Goal: Use online tool/utility: Use online tool/utility

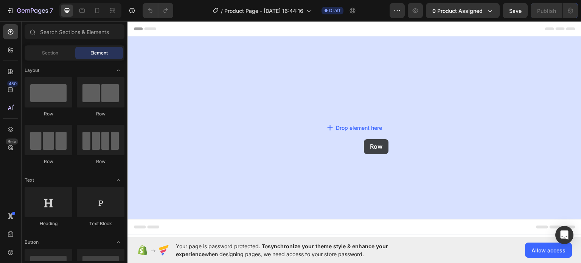
drag, startPoint x: 258, startPoint y: 129, endPoint x: 316, endPoint y: 134, distance: 58.5
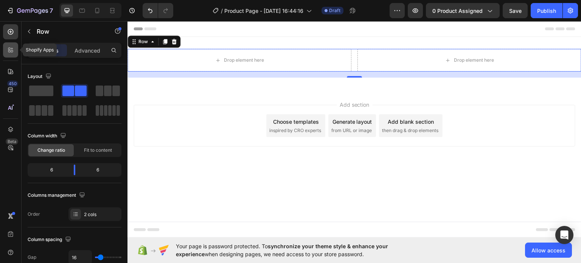
click at [12, 54] on div at bounding box center [10, 49] width 15 height 15
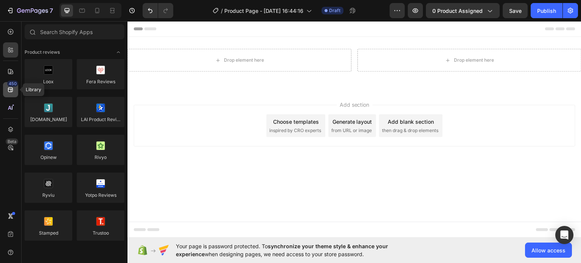
click at [9, 89] on icon at bounding box center [10, 89] width 5 height 5
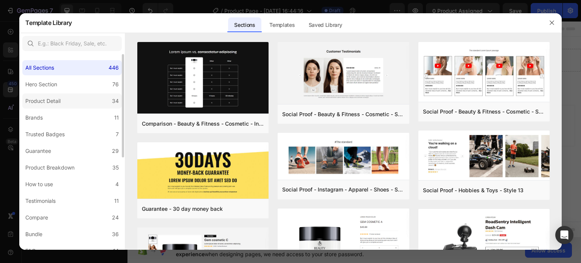
click at [67, 103] on label "Product Detail 34" at bounding box center [71, 100] width 99 height 15
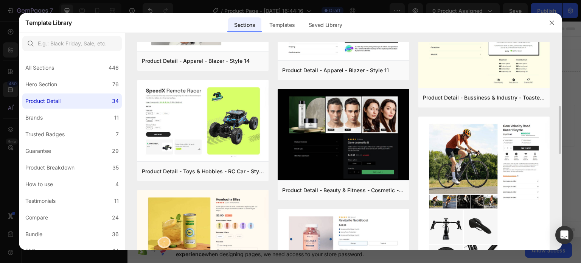
scroll to position [113, 0]
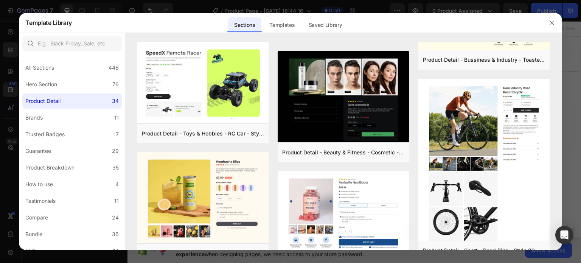
click at [574, 132] on div at bounding box center [290, 131] width 581 height 263
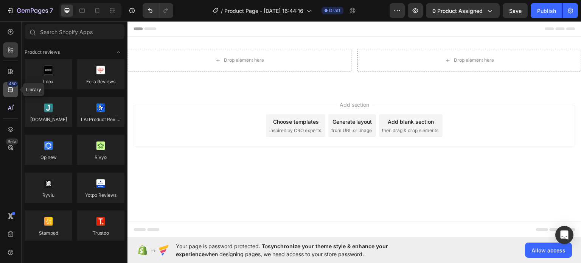
click at [9, 90] on icon at bounding box center [11, 90] width 8 height 8
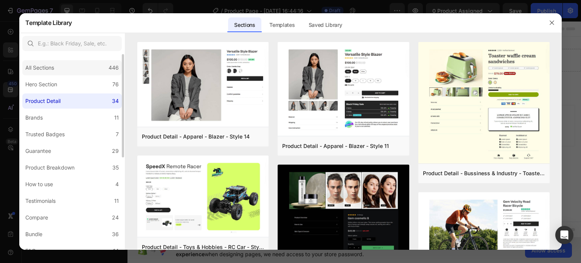
click at [25, 69] on div "All Sections 446" at bounding box center [71, 67] width 99 height 15
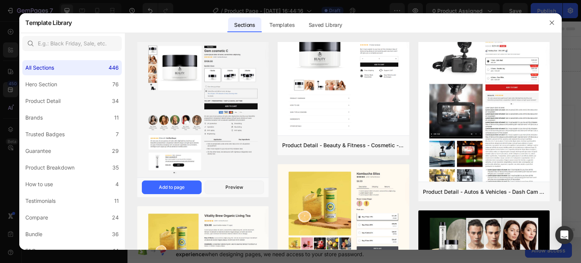
scroll to position [227, 0]
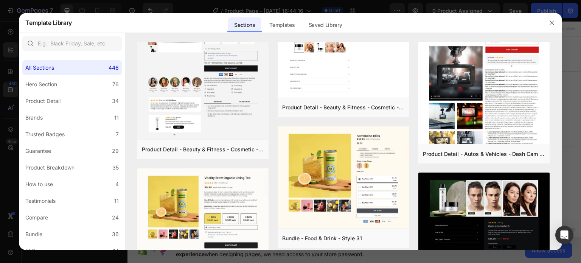
click at [569, 132] on div at bounding box center [290, 131] width 581 height 263
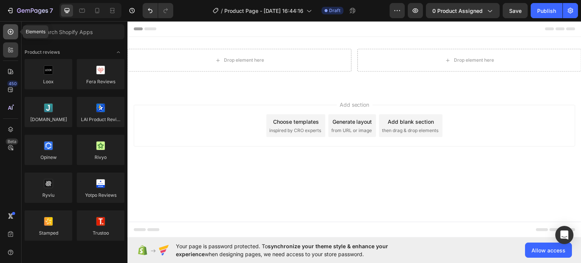
click at [12, 33] on icon at bounding box center [11, 32] width 8 height 8
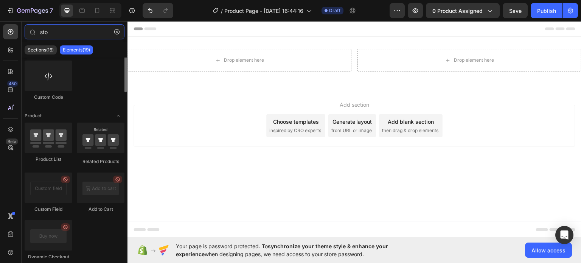
scroll to position [0, 0]
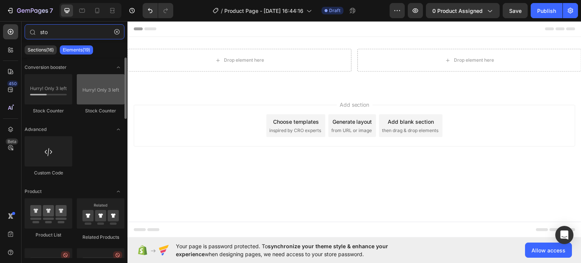
type input "sto"
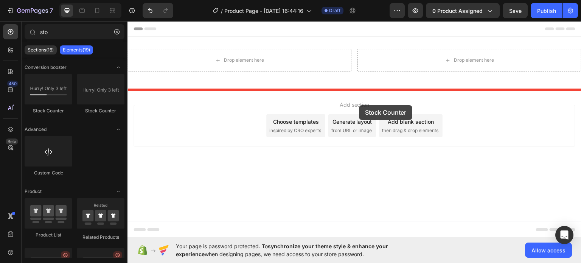
drag, startPoint x: 250, startPoint y: 107, endPoint x: 359, endPoint y: 105, distance: 109.4
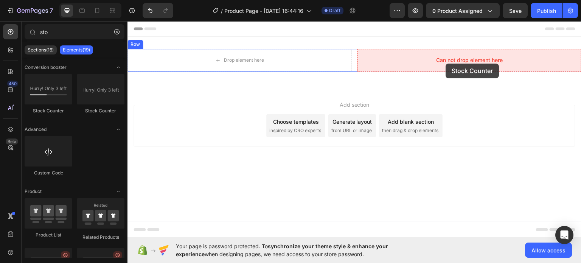
drag, startPoint x: 214, startPoint y: 113, endPoint x: 446, endPoint y: 63, distance: 236.8
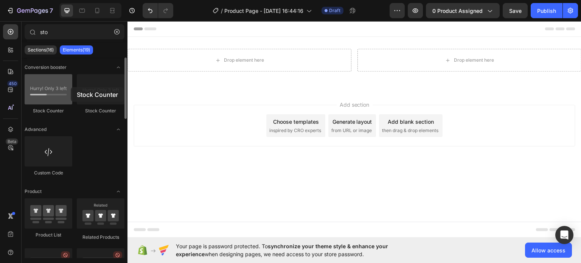
drag, startPoint x: 101, startPoint y: 95, endPoint x: 71, endPoint y: 87, distance: 31.3
click at [71, 136] on div "Stock Counter Stock Counter" at bounding box center [75, 159] width 100 height 47
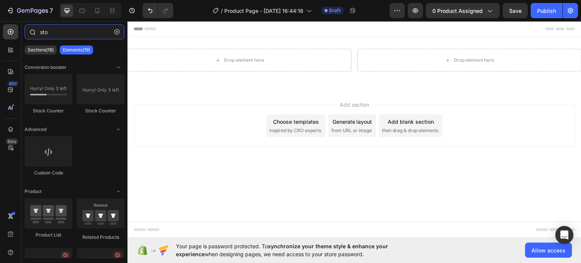
drag, startPoint x: 55, startPoint y: 29, endPoint x: 38, endPoint y: 39, distance: 19.7
click at [38, 39] on div "sto" at bounding box center [75, 33] width 106 height 18
click at [303, 126] on div "Choose templates inspired by CRO experts" at bounding box center [295, 125] width 59 height 23
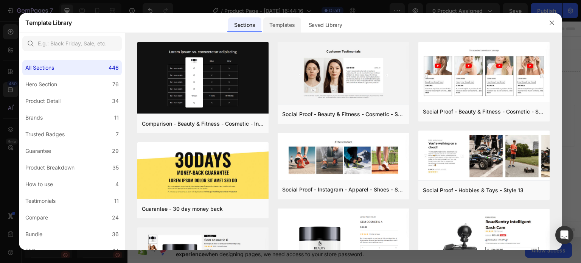
click at [274, 28] on div "Templates" at bounding box center [281, 24] width 37 height 15
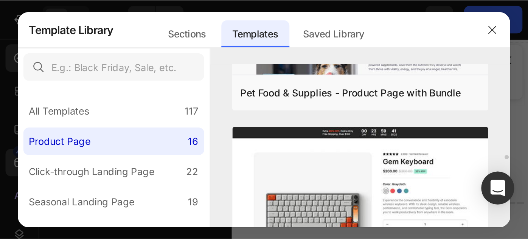
scroll to position [1078, 0]
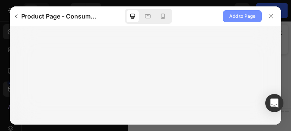
click at [234, 14] on span "Add to Page" at bounding box center [242, 16] width 26 height 9
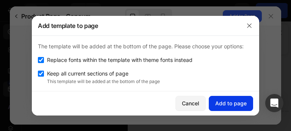
click at [235, 104] on div "Add to page" at bounding box center [230, 103] width 31 height 8
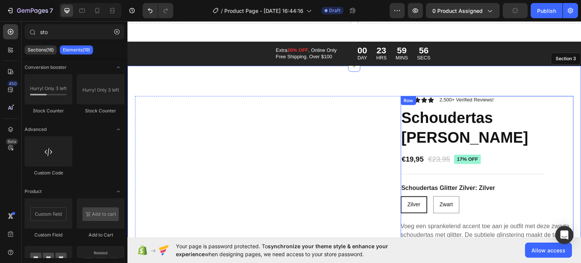
scroll to position [0, 0]
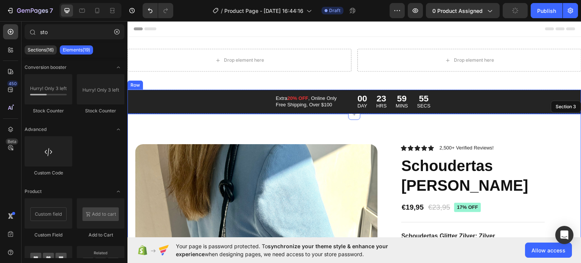
click at [505, 103] on div "Extra 20% OFF , Online Only Free Shipping, Over $100 Text Block 00 DAY 23 HRS 5…" at bounding box center [354, 101] width 454 height 24
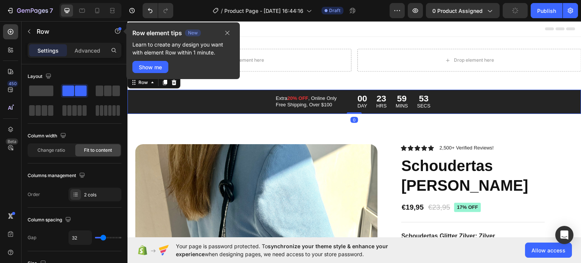
click at [173, 83] on div "Row element tips New Learn to create any design you want with element Row withi…" at bounding box center [182, 52] width 113 height 61
click at [228, 32] on icon "button" at bounding box center [227, 33] width 4 height 4
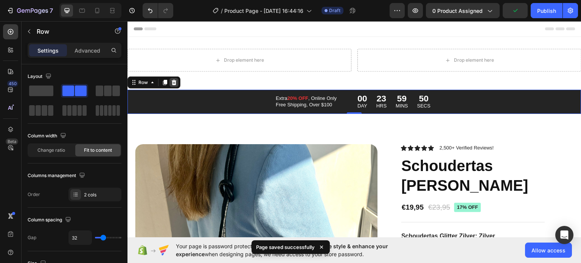
click at [174, 84] on icon at bounding box center [174, 81] width 5 height 5
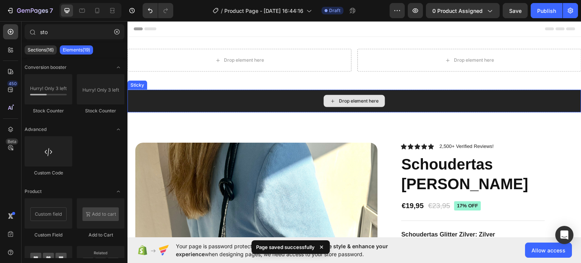
click at [190, 104] on div "Drop element here" at bounding box center [354, 100] width 454 height 23
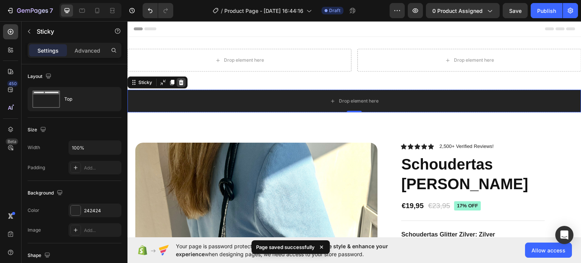
click at [179, 82] on icon at bounding box center [181, 81] width 5 height 5
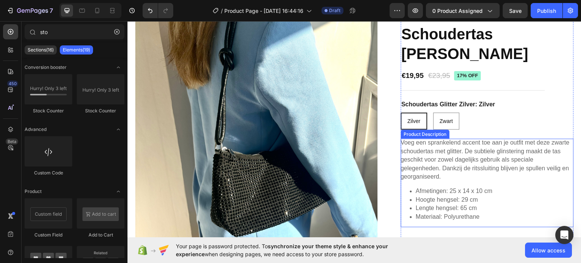
scroll to position [76, 0]
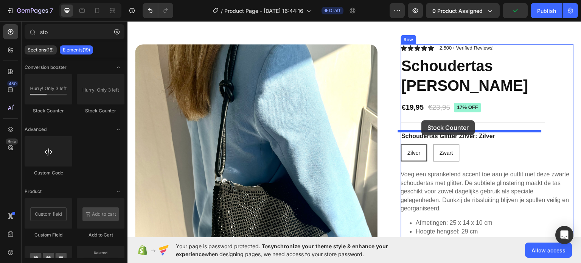
drag, startPoint x: 215, startPoint y: 115, endPoint x: 422, endPoint y: 120, distance: 206.6
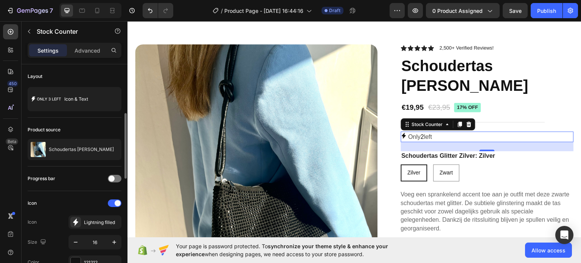
scroll to position [38, 0]
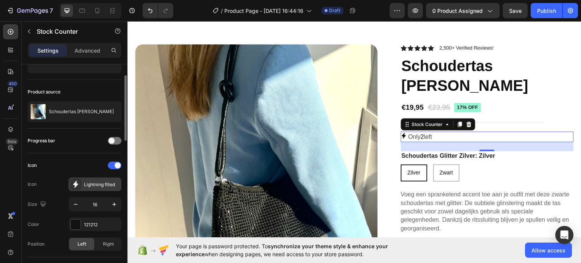
click at [91, 187] on div "Lightning filled" at bounding box center [94, 184] width 53 height 14
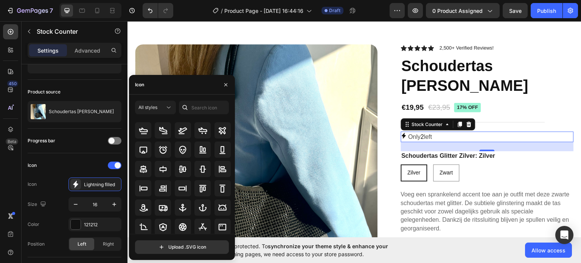
scroll to position [76, 0]
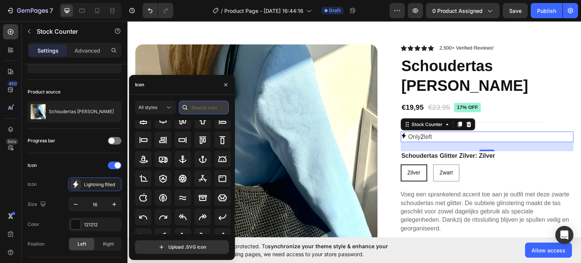
click at [199, 104] on input "text" at bounding box center [204, 108] width 50 height 14
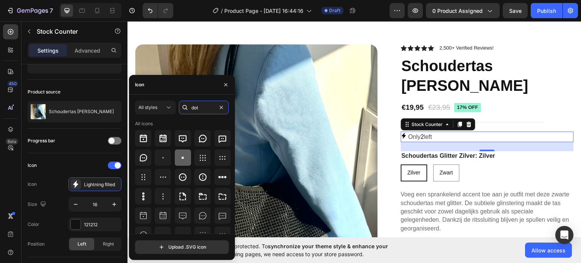
type input "dot"
click at [185, 162] on icon at bounding box center [182, 157] width 9 height 9
drag, startPoint x: 230, startPoint y: 88, endPoint x: 102, endPoint y: 68, distance: 129.7
click at [230, 88] on button "button" at bounding box center [226, 85] width 12 height 12
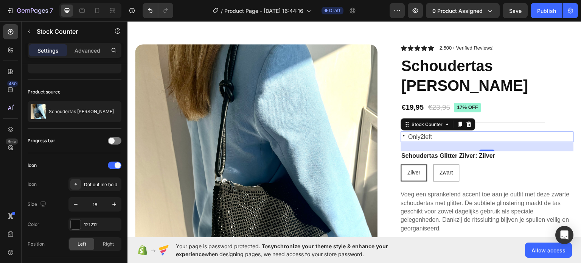
click at [426, 135] on p "Only 2 left" at bounding box center [421, 136] width 24 height 11
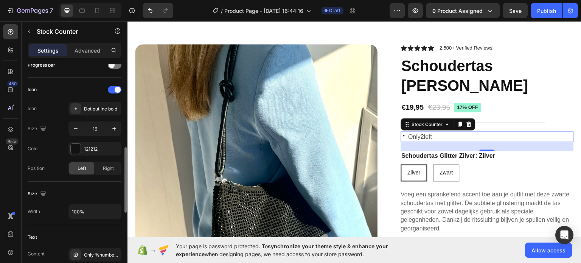
scroll to position [151, 0]
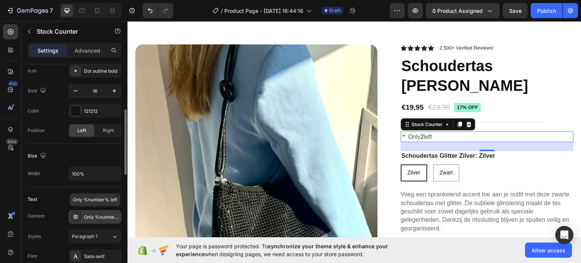
click at [85, 216] on div "Only %number% left" at bounding box center [102, 217] width 36 height 7
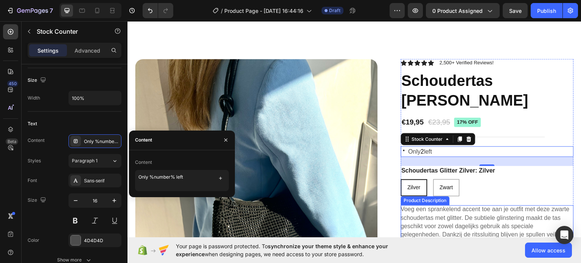
scroll to position [0, 0]
